Goal: Information Seeking & Learning: Compare options

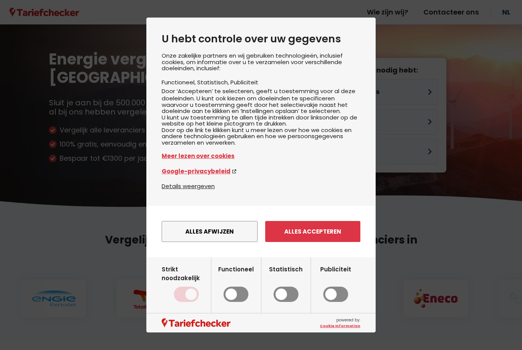
click at [328, 242] on button "Alles accepteren" at bounding box center [312, 231] width 95 height 21
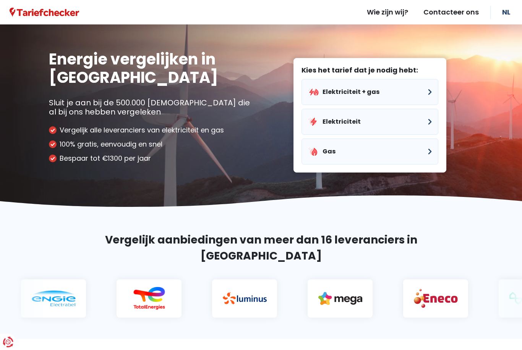
click at [418, 121] on button "Elektriciteit" at bounding box center [369, 122] width 137 height 26
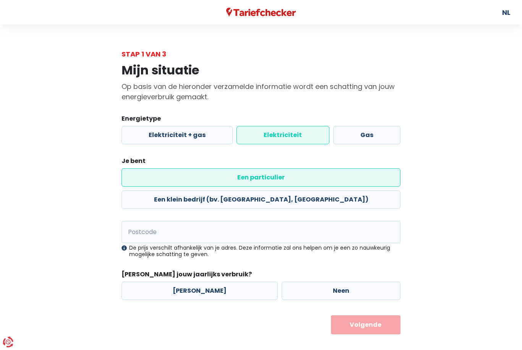
click at [336, 191] on label "Een klein bedrijf (bv. [GEOGRAPHIC_DATA], [GEOGRAPHIC_DATA])" at bounding box center [260, 200] width 279 height 18
click at [336, 191] on input "Een klein bedrijf (bv. [GEOGRAPHIC_DATA], [GEOGRAPHIC_DATA])" at bounding box center [260, 200] width 279 height 18
radio input "true"
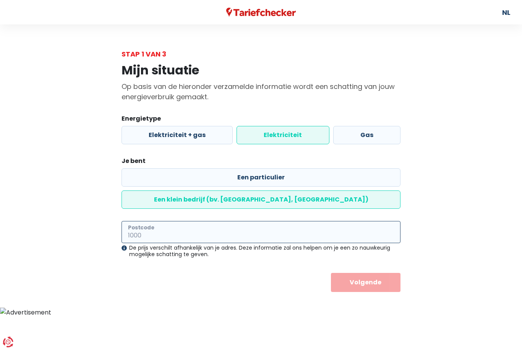
click at [302, 222] on input "Postcode" at bounding box center [260, 232] width 279 height 22
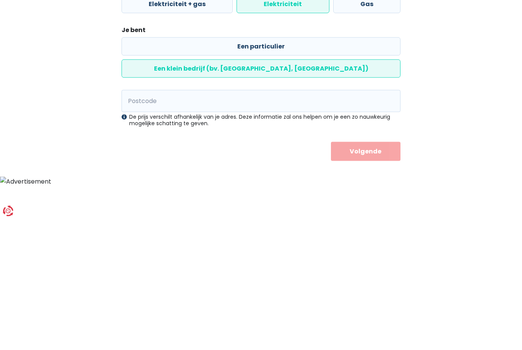
click at [186, 168] on label "Een particulier" at bounding box center [260, 177] width 279 height 18
click at [186, 168] on input "Een particulier" at bounding box center [260, 177] width 279 height 18
radio input "true"
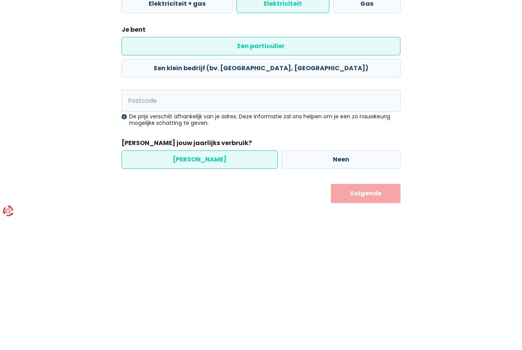
radio input "false"
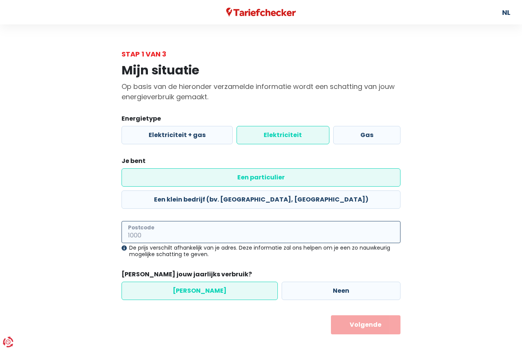
click at [211, 221] on input "Postcode" at bounding box center [260, 232] width 279 height 22
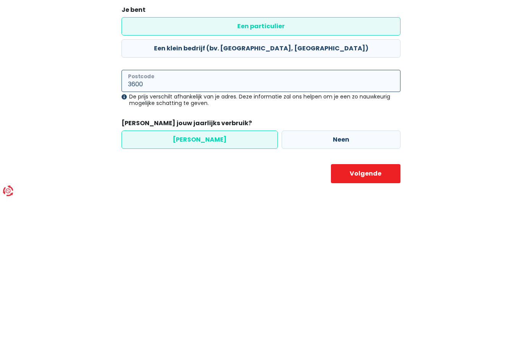
type input "3600"
click at [354, 282] on label "Neen" at bounding box center [341, 291] width 119 height 18
click at [354, 282] on input "Neen" at bounding box center [341, 291] width 119 height 18
radio input "true"
radio input "false"
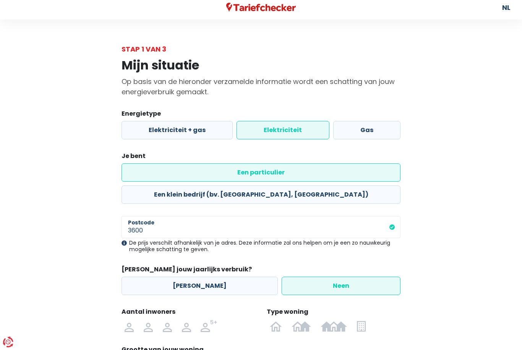
scroll to position [43, 0]
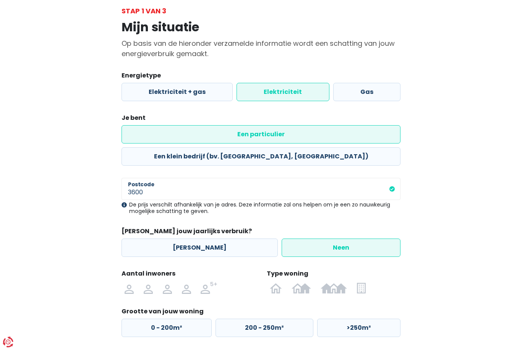
click at [0, 0] on img at bounding box center [0, 0] width 0 height 0
click at [186, 282] on input "radio" at bounding box center [186, 288] width 19 height 12
radio input "true"
click at [0, 0] on img at bounding box center [0, 0] width 0 height 0
click at [276, 282] on input "radio" at bounding box center [276, 288] width 22 height 12
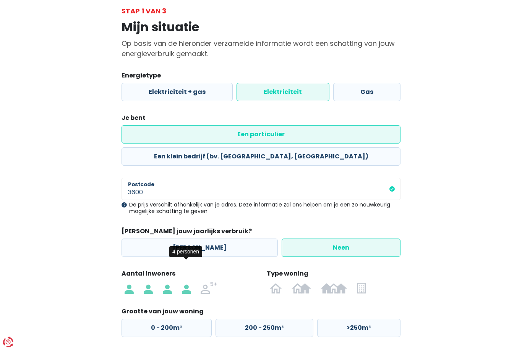
radio input "true"
click at [360, 319] on label ">250m²" at bounding box center [358, 328] width 83 height 18
click at [360, 319] on input ">250m²" at bounding box center [358, 328] width 83 height 18
radio input "true"
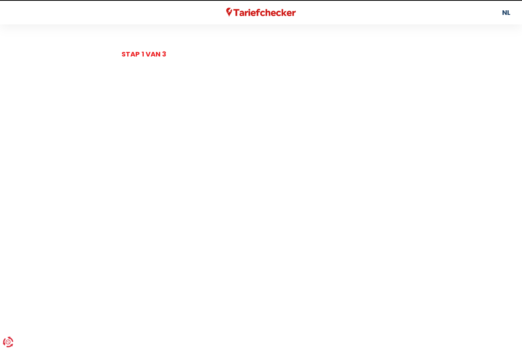
select select
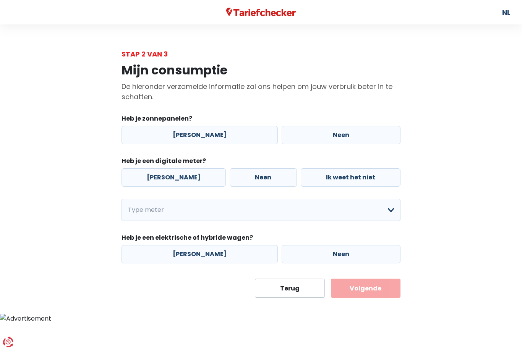
click at [215, 131] on label "[PERSON_NAME]" at bounding box center [199, 135] width 156 height 18
click at [215, 131] on input "[PERSON_NAME]" at bounding box center [199, 135] width 156 height 18
radio input "true"
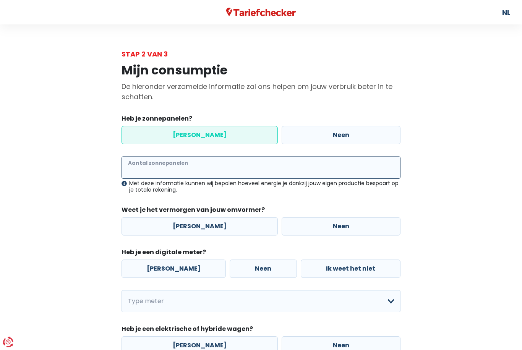
click at [249, 159] on input "Aantal zonnepanelen" at bounding box center [260, 168] width 279 height 22
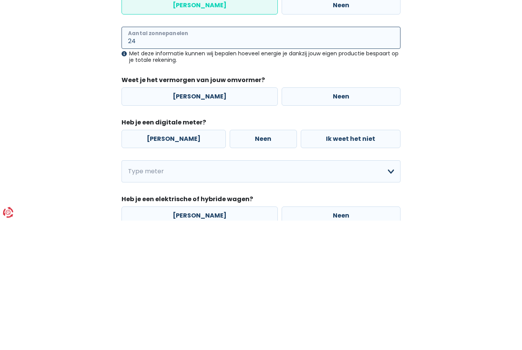
type input "24"
click at [235, 217] on label "[PERSON_NAME]" at bounding box center [199, 226] width 156 height 18
click at [235, 217] on input "[PERSON_NAME]" at bounding box center [199, 226] width 156 height 18
radio input "true"
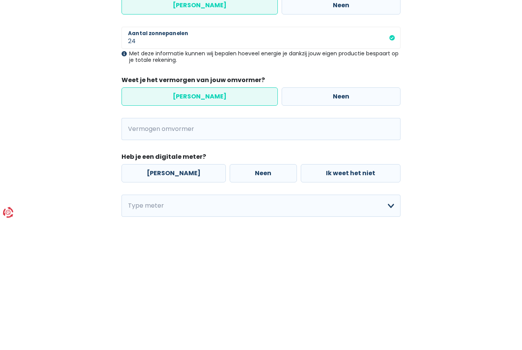
scroll to position [64, 0]
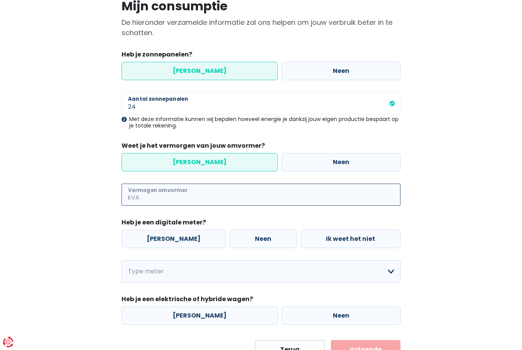
click at [297, 191] on input "Vermogen omvormer" at bounding box center [270, 195] width 259 height 22
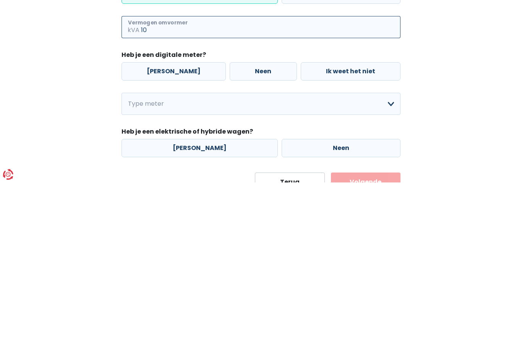
type input "10"
click at [182, 230] on label "[PERSON_NAME]" at bounding box center [173, 239] width 104 height 18
click at [182, 230] on input "[PERSON_NAME]" at bounding box center [173, 239] width 104 height 18
radio input "true"
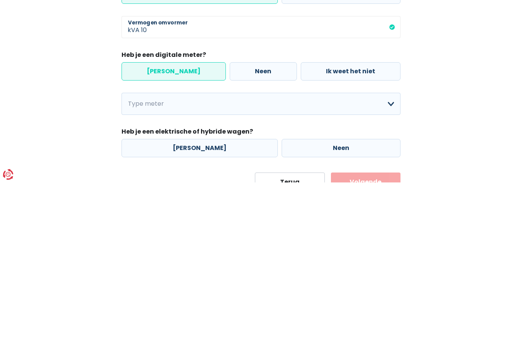
scroll to position [99, 0]
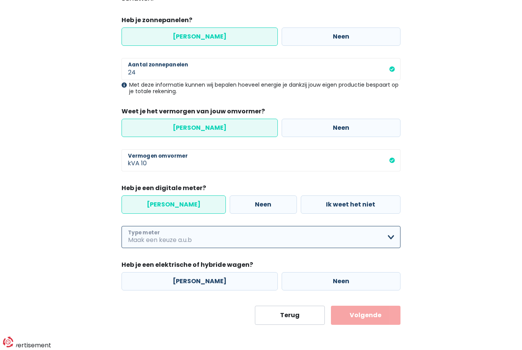
click at [382, 240] on select "Enkelvoudig Tweevoudig Enkelvoudig + uitsluitend nachttarief Tweevoudig + uitsl…" at bounding box center [260, 237] width 279 height 22
select select "day_night_bi_hourly"
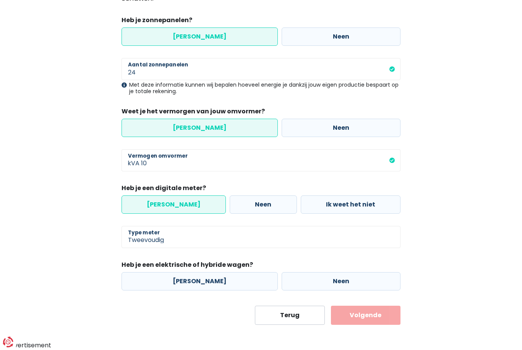
click at [232, 287] on label "[PERSON_NAME]" at bounding box center [199, 281] width 156 height 18
click at [232, 287] on input "[PERSON_NAME]" at bounding box center [199, 281] width 156 height 18
radio input "true"
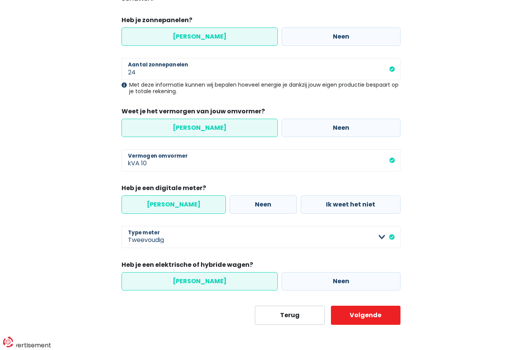
click at [367, 322] on button "Volgende" at bounding box center [366, 315] width 70 height 19
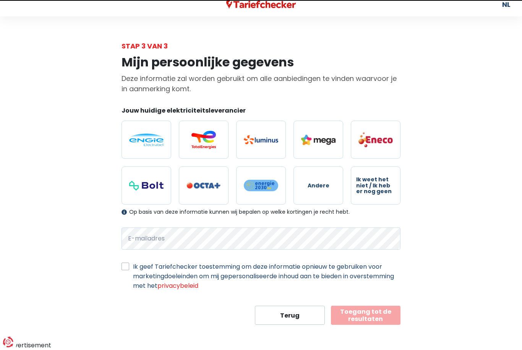
scroll to position [8, 0]
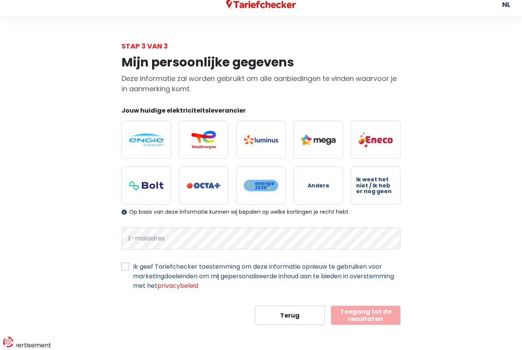
click at [215, 136] on img at bounding box center [203, 140] width 34 height 18
click at [215, 136] on input "radio" at bounding box center [204, 140] width 50 height 38
radio input "true"
click at [133, 268] on label "Ik geef Tariefchecker toestemming om deze informatie opnieuw te gebruiken voor …" at bounding box center [266, 276] width 267 height 29
click at [125, 268] on input "Ik geef Tariefchecker toestemming om deze informatie opnieuw te gebruiken voor …" at bounding box center [125, 266] width 8 height 8
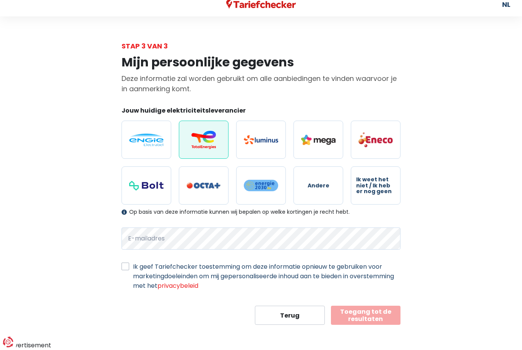
checkbox input "true"
click at [377, 321] on button "Toegang tot de resultaten" at bounding box center [366, 315] width 70 height 19
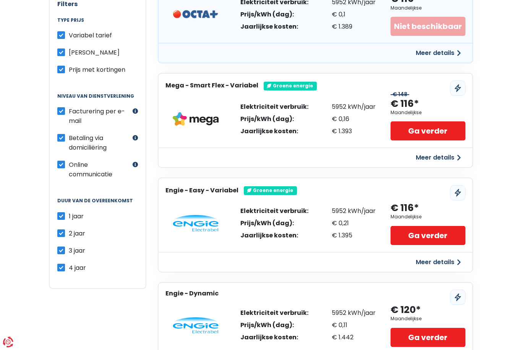
scroll to position [193, 0]
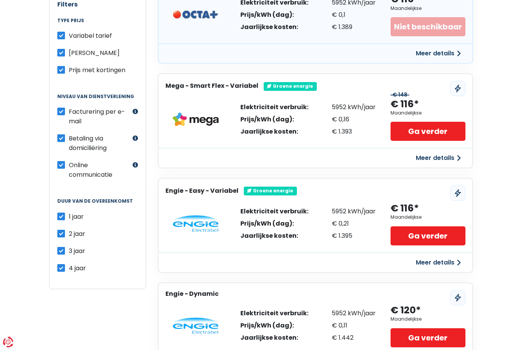
click at [69, 231] on label "2 jaar" at bounding box center [77, 234] width 16 height 10
click at [59, 231] on input "2 jaar" at bounding box center [61, 233] width 8 height 8
checkbox input "false"
click at [58, 246] on input "3 jaar" at bounding box center [61, 250] width 8 height 8
checkbox input "false"
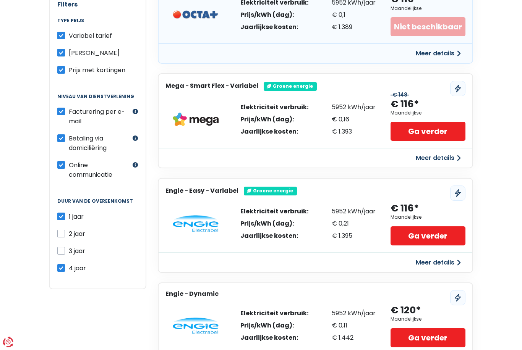
click at [69, 267] on label "4 jaar" at bounding box center [77, 269] width 17 height 10
click at [59, 267] on input "4 jaar" at bounding box center [61, 268] width 8 height 8
checkbox input "false"
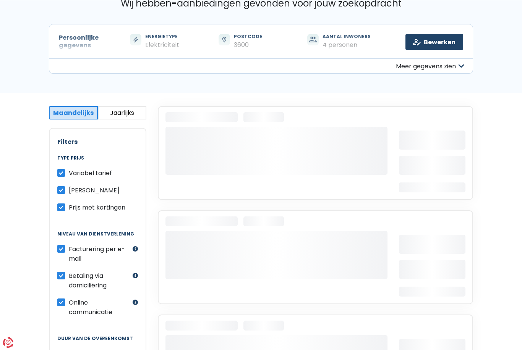
scroll to position [56, 0]
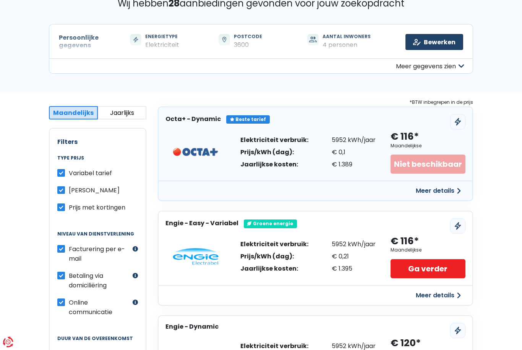
click at [64, 167] on legend "Type prijs" at bounding box center [97, 161] width 81 height 13
click at [69, 171] on label "Variabel tarief" at bounding box center [90, 173] width 43 height 10
click at [62, 171] on input "Variabel tarief" at bounding box center [61, 172] width 8 height 8
checkbox input "false"
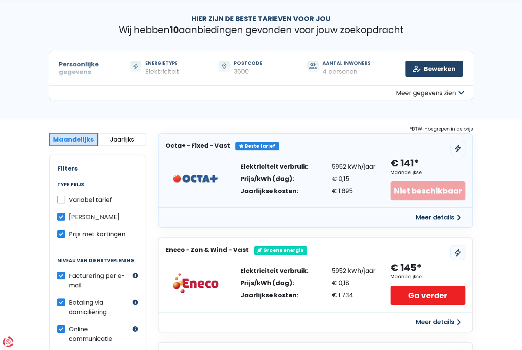
scroll to position [0, 0]
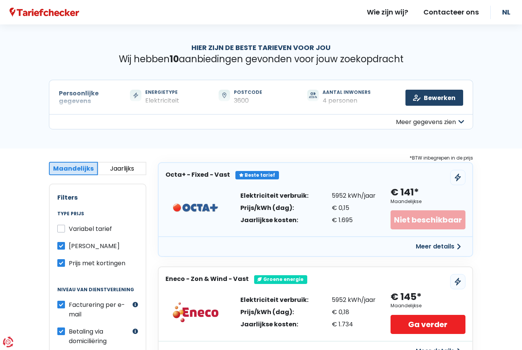
click at [441, 120] on button "Meer gegevens zien" at bounding box center [261, 121] width 424 height 15
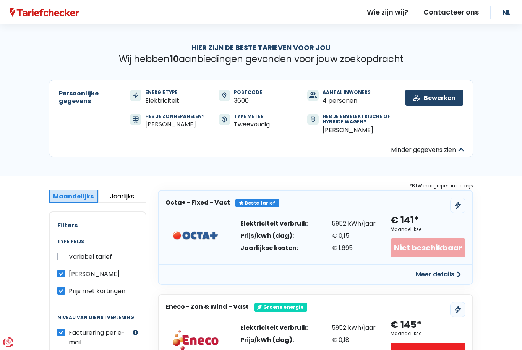
click at [446, 100] on link "Bewerken" at bounding box center [434, 98] width 58 height 16
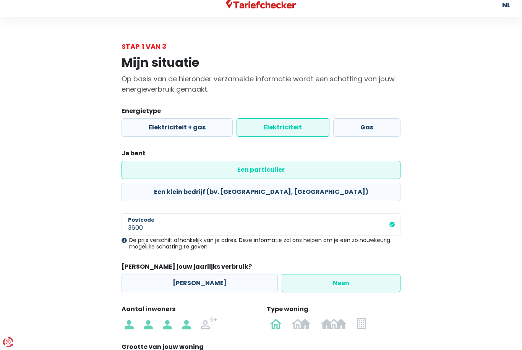
scroll to position [43, 0]
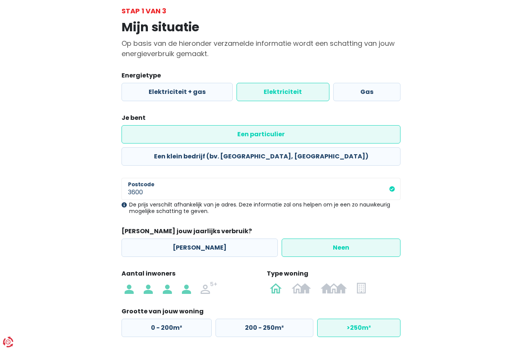
click at [224, 239] on label "[PERSON_NAME]" at bounding box center [199, 248] width 156 height 18
click at [224, 239] on input "[PERSON_NAME]" at bounding box center [199, 248] width 156 height 18
radio input "true"
radio input "false"
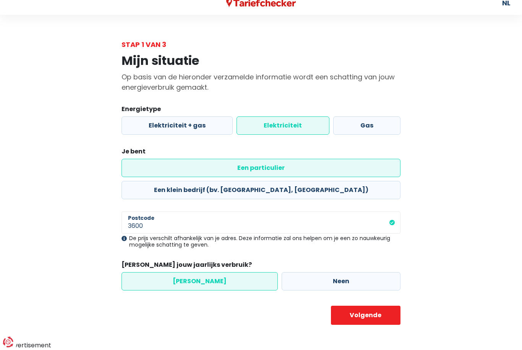
scroll to position [0, 0]
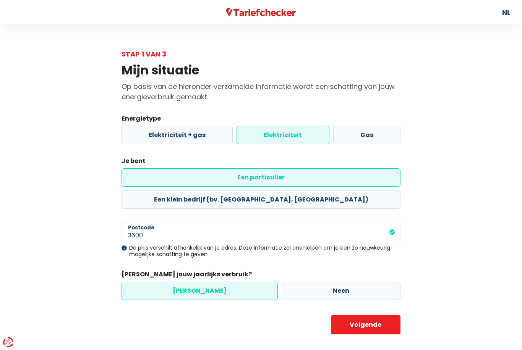
click at [373, 316] on button "Volgende" at bounding box center [366, 325] width 70 height 19
select select "day_night_bi_hourly"
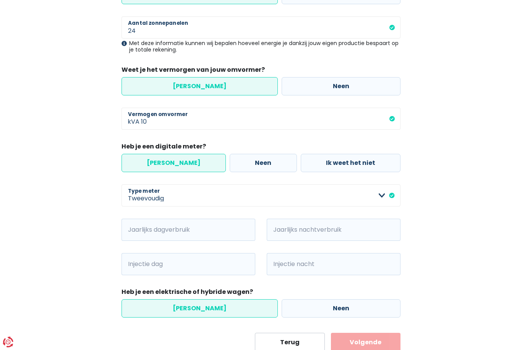
scroll to position [143, 0]
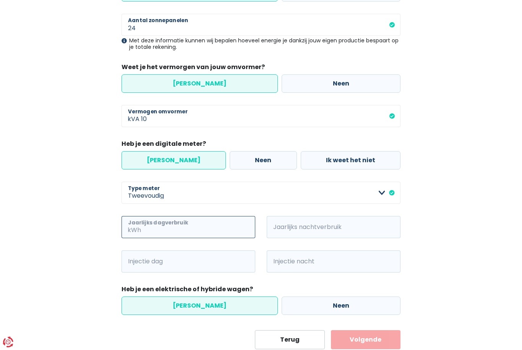
click at [231, 226] on input "Jaarlijks dagverbruik" at bounding box center [198, 227] width 113 height 22
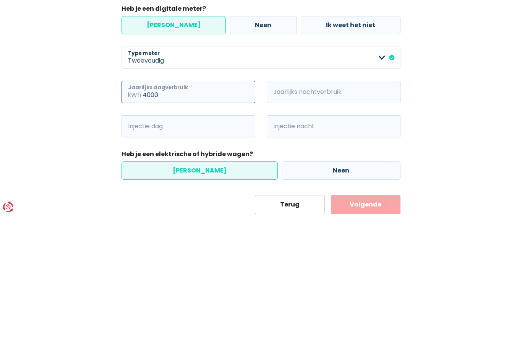
type input "4000"
click at [340, 216] on input "Jaarlijks nachtverbruik" at bounding box center [344, 227] width 113 height 22
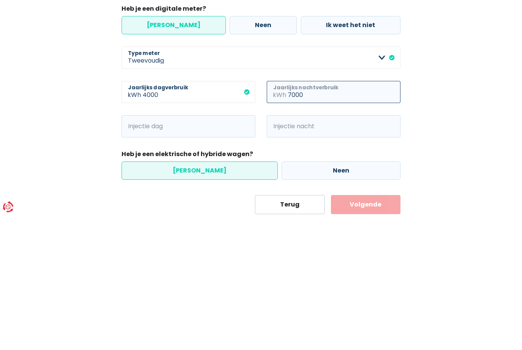
type input "7000"
click at [223, 251] on input "Injectie dag" at bounding box center [198, 262] width 113 height 22
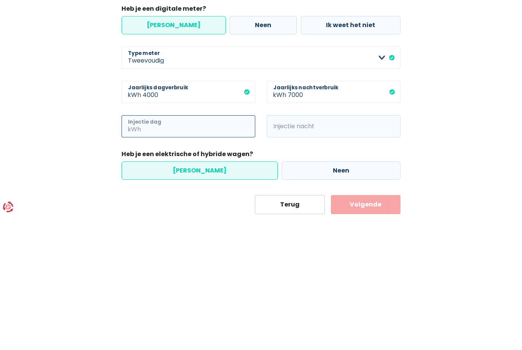
type input "5"
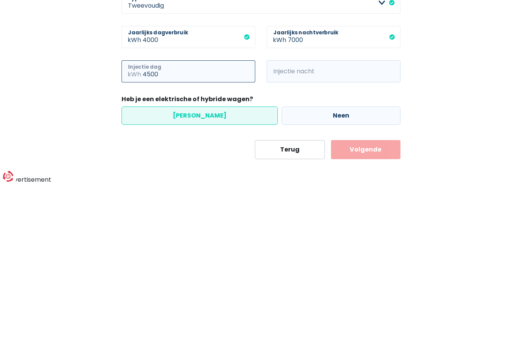
type input "4500"
click at [373, 306] on button "Volgende" at bounding box center [366, 315] width 70 height 19
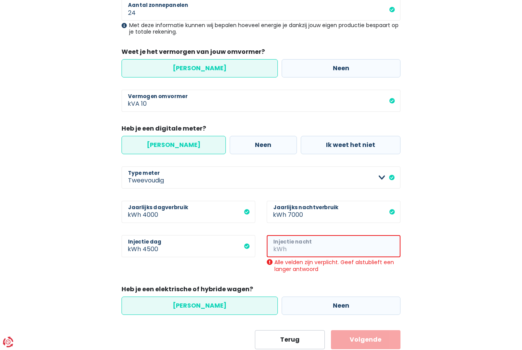
click at [335, 244] on input "Injectie nacht" at bounding box center [344, 246] width 112 height 22
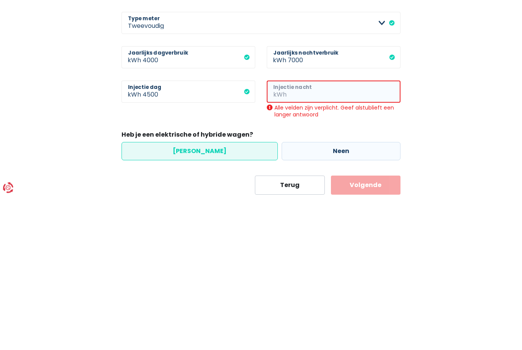
type input "0"
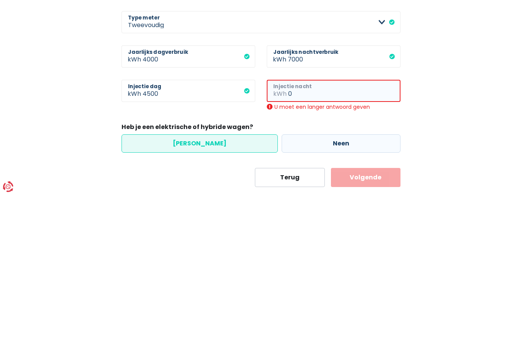
scroll to position [176, 0]
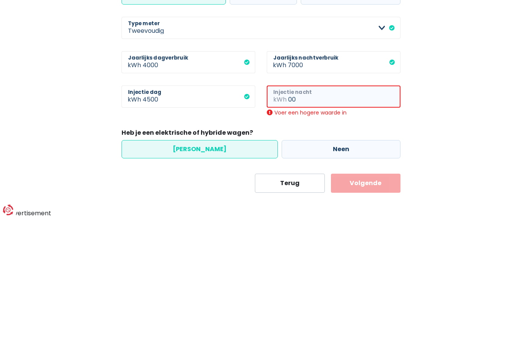
type input "0"
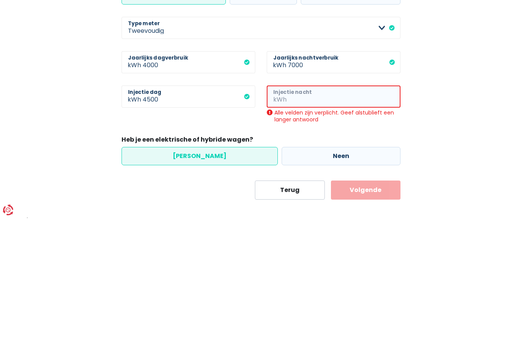
type input "0"
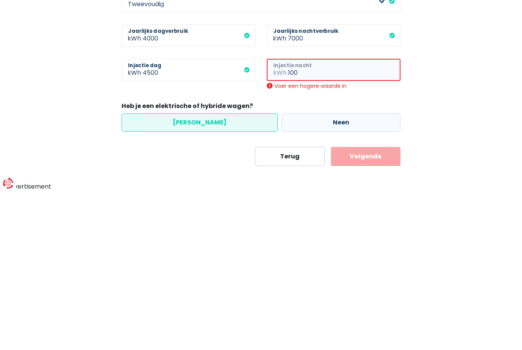
scroll to position [167, 0]
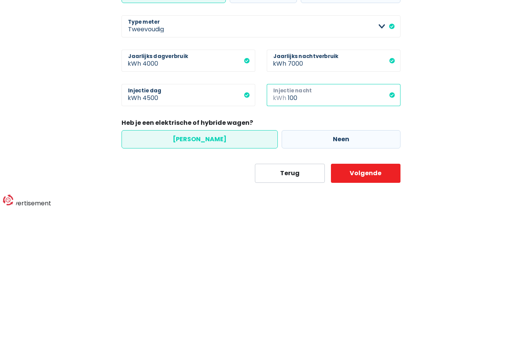
type input "100"
click at [383, 306] on button "Volgende" at bounding box center [366, 315] width 70 height 19
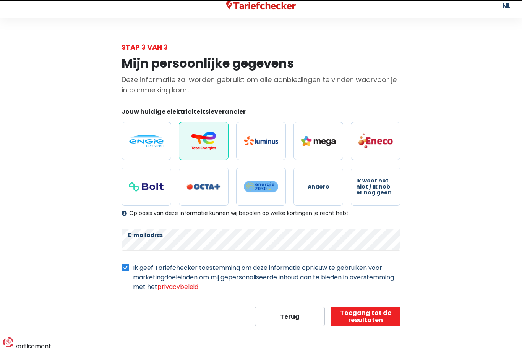
scroll to position [8, 0]
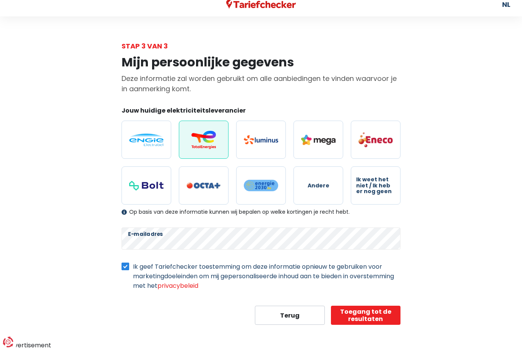
click at [371, 320] on button "Toegang tot de resultaten" at bounding box center [366, 315] width 70 height 19
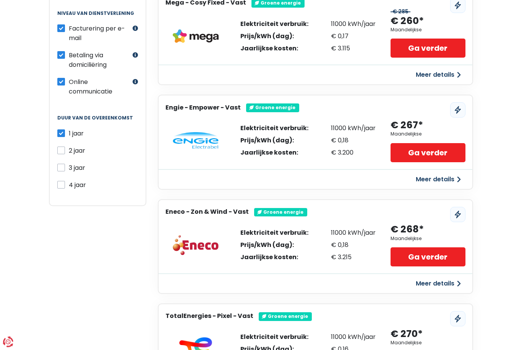
scroll to position [277, 0]
